Goal: Task Accomplishment & Management: Complete application form

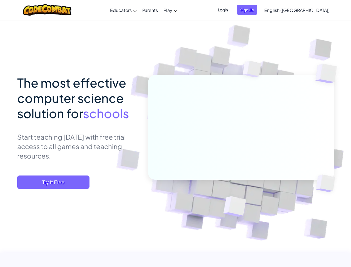
click at [231, 10] on span "Login" at bounding box center [222, 10] width 17 height 10
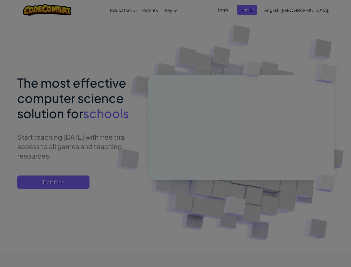
click at [256, 10] on div at bounding box center [175, 133] width 351 height 267
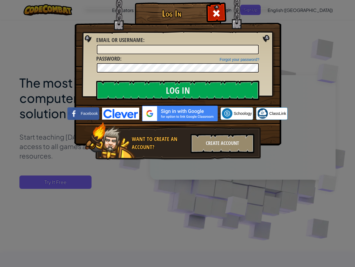
click at [281, 10] on div "Log In Unknown Error Email or Username : Forgot your password? Password : Log I…" at bounding box center [177, 133] width 355 height 267
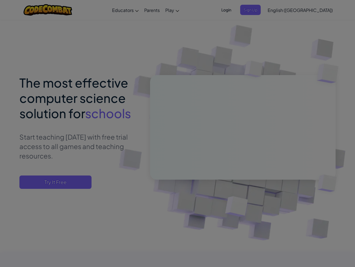
click at [281, 10] on div "Log In Unknown Error Email or Username : Forgot your password? Password : Log I…" at bounding box center [177, 133] width 355 height 267
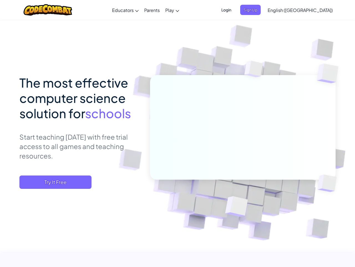
click at [310, 10] on span "English ([GEOGRAPHIC_DATA])" at bounding box center [300, 10] width 65 height 6
click at [53, 182] on span "Try It Free" at bounding box center [55, 181] width 72 height 13
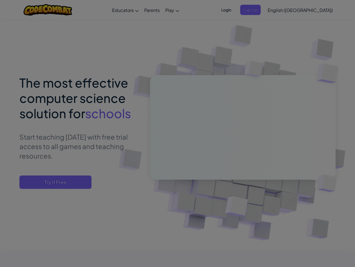
click at [0, 0] on div "Create Teacher Account First Name Last Name Email Address Password 4 to 64 char…" at bounding box center [0, 0] width 0 height 0
